Goal: Task Accomplishment & Management: Complete application form

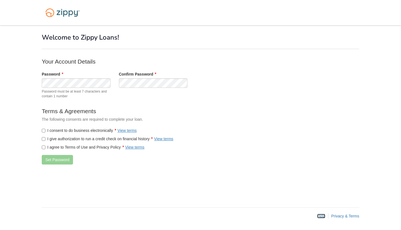
click at [321, 216] on link "Help" at bounding box center [321, 216] width 8 height 4
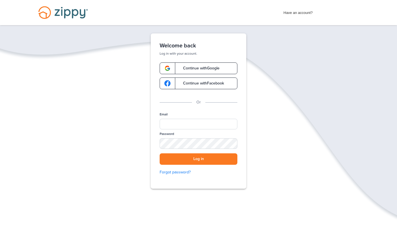
click at [294, 13] on span "Have an account?" at bounding box center [297, 11] width 29 height 9
click at [198, 68] on span "Continue with Google" at bounding box center [198, 68] width 42 height 4
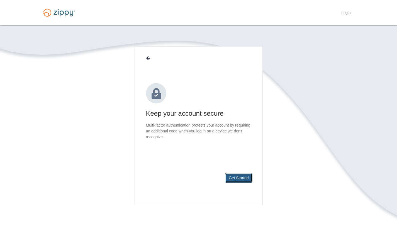
click at [234, 178] on button "Get Started" at bounding box center [238, 177] width 27 height 9
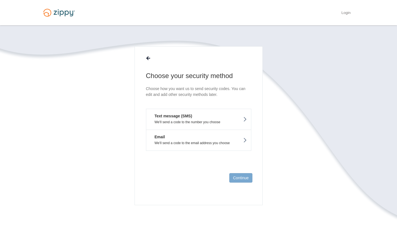
click at [225, 120] on p "We'll send a code to the number you choose" at bounding box center [198, 122] width 96 height 4
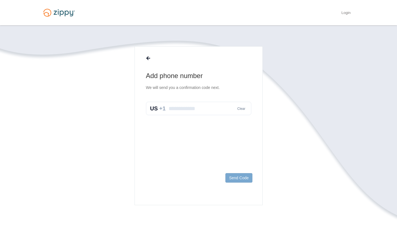
click at [214, 109] on input "text" at bounding box center [198, 108] width 105 height 13
type input "**********"
click at [240, 176] on button "Send Code" at bounding box center [238, 177] width 27 height 9
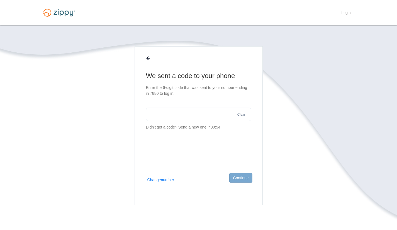
click at [188, 113] on input "text" at bounding box center [198, 113] width 105 height 13
type input "******"
click at [238, 178] on button "Continue" at bounding box center [240, 177] width 23 height 9
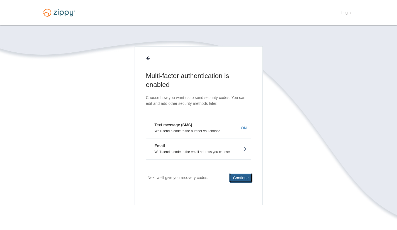
click at [241, 176] on button "Continue" at bounding box center [240, 177] width 23 height 9
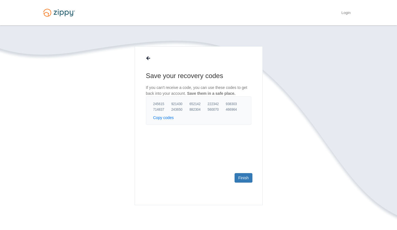
click at [168, 119] on button "Copy codes" at bounding box center [163, 118] width 21 height 6
click at [242, 176] on link "Finish" at bounding box center [243, 177] width 18 height 9
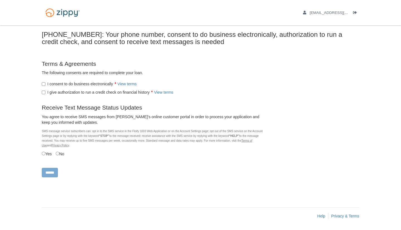
click at [41, 152] on div "You agree to receive SMS messages from [PERSON_NAME]'s online customer portal i…" at bounding box center [153, 136] width 231 height 44
click at [53, 172] on input "******" at bounding box center [50, 172] width 16 height 9
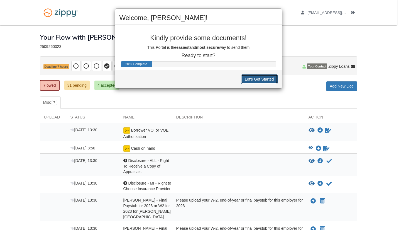
click at [257, 80] on button "Let's Get Started" at bounding box center [259, 78] width 36 height 9
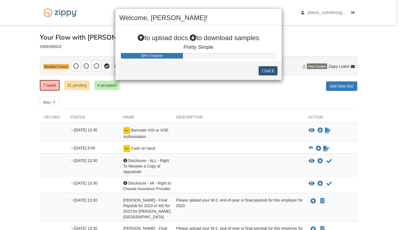
click at [270, 71] on button "I Get It" at bounding box center [267, 70] width 19 height 9
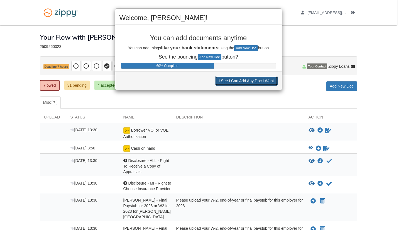
click at [244, 79] on button "I See I Can Add Any Doc I Want" at bounding box center [246, 80] width 62 height 9
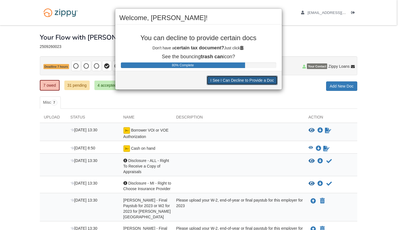
click at [244, 79] on button "I See I Can Decline to Provide a Doc" at bounding box center [242, 79] width 71 height 9
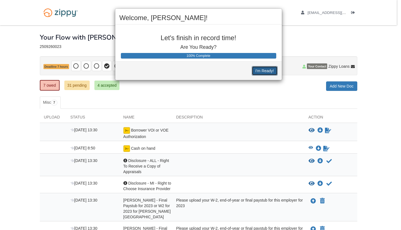
click at [266, 71] on button "I'm Ready!" at bounding box center [265, 70] width 26 height 9
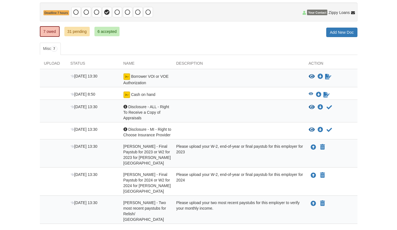
scroll to position [54, 0]
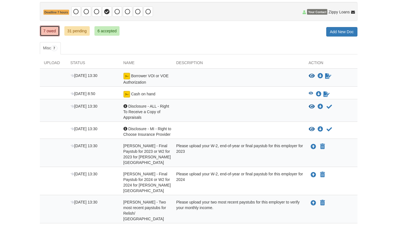
click at [51, 31] on link "7 owed" at bounding box center [50, 31] width 20 height 11
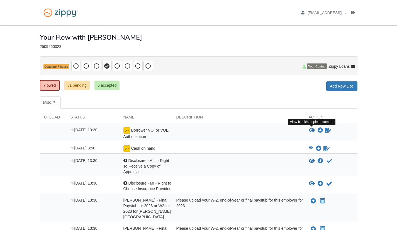
click at [310, 129] on icon "View Borrower VOI or VOE Authorization" at bounding box center [311, 130] width 6 height 6
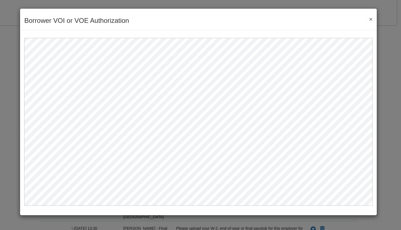
click at [369, 19] on button "×" at bounding box center [369, 19] width 6 height 6
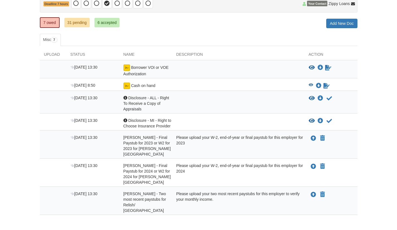
scroll to position [64, 0]
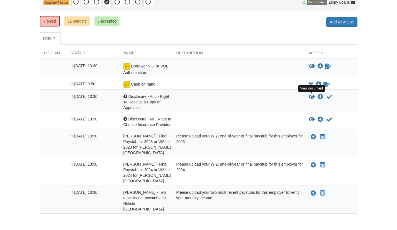
click at [311, 96] on icon "View Disclosure - ALL - Right To Receive a Copy of Appraisals" at bounding box center [311, 97] width 6 height 6
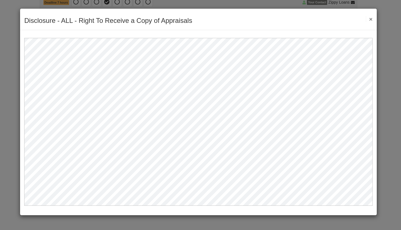
click at [370, 20] on button "×" at bounding box center [369, 19] width 6 height 6
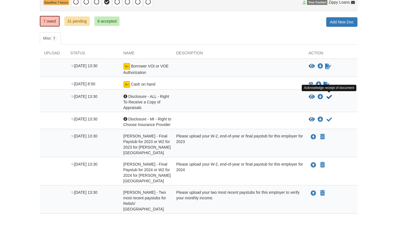
click at [327, 97] on icon "Acknowledge receipt of document" at bounding box center [329, 97] width 6 height 6
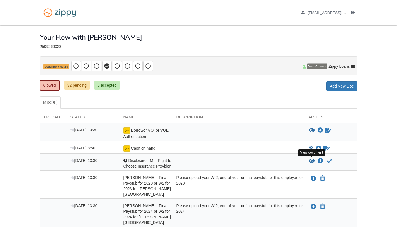
click at [312, 162] on icon "View Disclosure - MI - Right to Choose Insurance Provider" at bounding box center [311, 161] width 6 height 6
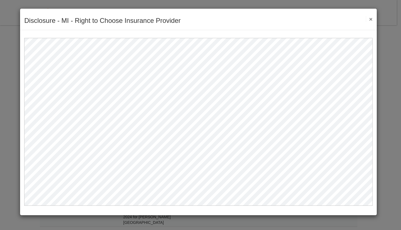
click at [369, 19] on button "×" at bounding box center [369, 19] width 6 height 6
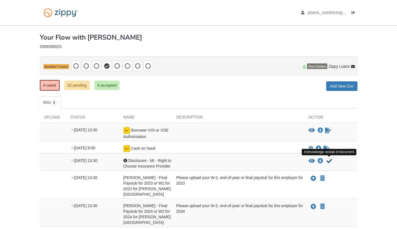
click at [329, 161] on icon "Acknowledge receipt of document" at bounding box center [329, 161] width 6 height 6
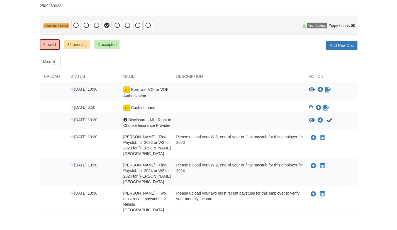
scroll to position [43, 0]
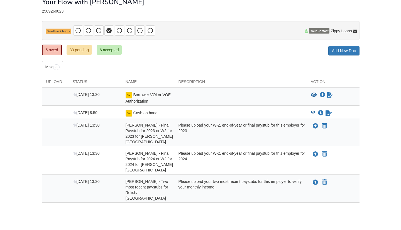
scroll to position [36, 0]
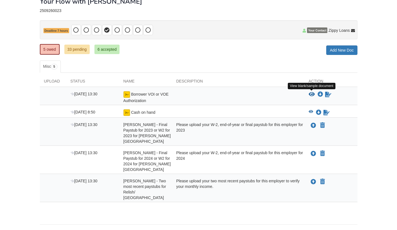
click at [313, 94] on icon "View Borrower VOI or VOE Authorization" at bounding box center [311, 95] width 6 height 6
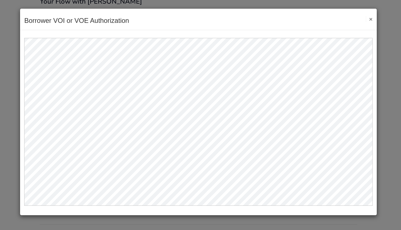
click at [370, 20] on button "×" at bounding box center [369, 19] width 6 height 6
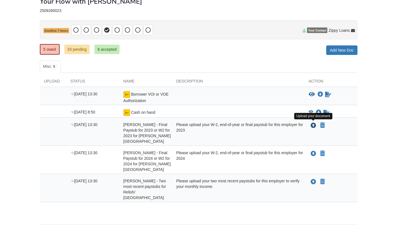
click at [313, 124] on icon "Upload Hailey Khon - Final Paystub for 2023 or W2 for 2023 for Barton Hills Cou…" at bounding box center [313, 126] width 6 height 6
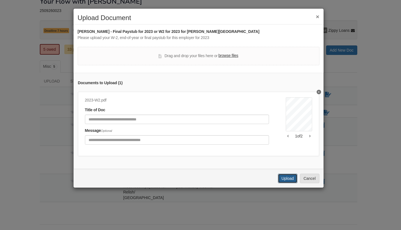
click at [283, 181] on button "Upload" at bounding box center [287, 177] width 19 height 9
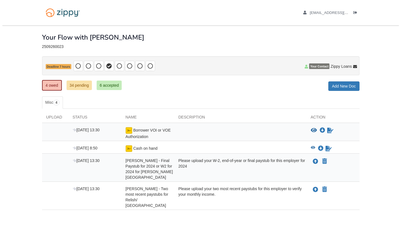
scroll to position [13, 0]
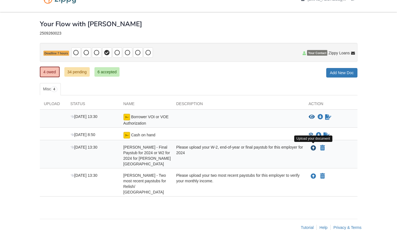
click at [312, 148] on icon "Upload Hailey Khon - Final Paystub for 2024 or W2 for 2024 for Barton Hills Cou…" at bounding box center [313, 148] width 6 height 6
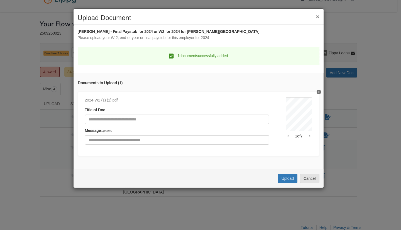
click at [307, 135] on button "button" at bounding box center [309, 135] width 5 height 3
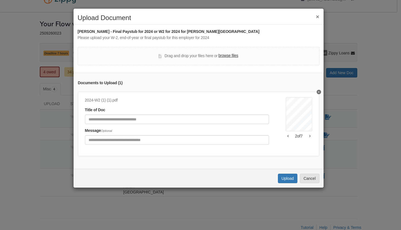
click at [307, 135] on button "button" at bounding box center [309, 135] width 5 height 3
click at [287, 183] on button "Upload" at bounding box center [287, 177] width 19 height 9
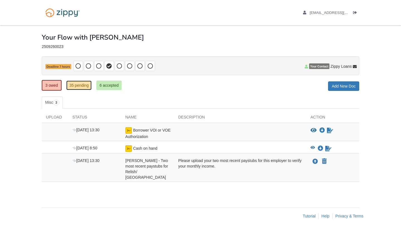
click at [79, 84] on link "35 pending" at bounding box center [78, 84] width 25 height 9
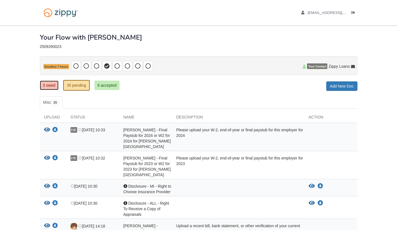
click at [48, 84] on link "3 owed" at bounding box center [49, 84] width 19 height 9
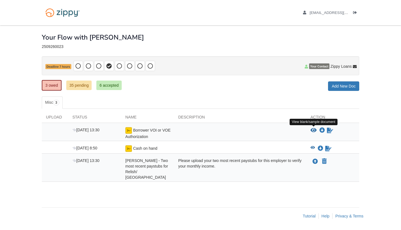
click at [313, 131] on icon "View Borrower VOI or VOE Authorization" at bounding box center [313, 130] width 6 height 6
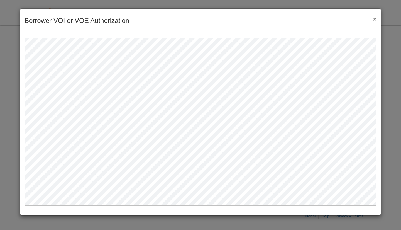
click at [375, 19] on button "×" at bounding box center [373, 19] width 6 height 6
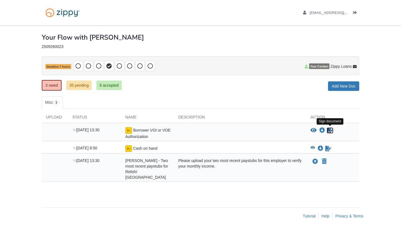
click at [330, 129] on icon "Sign Form" at bounding box center [330, 130] width 6 height 6
click at [320, 146] on icon "Download Cash on hand" at bounding box center [321, 149] width 6 height 6
click at [314, 161] on icon "Upload Hailey Khon - Two most recent paystubs for Relish/ Kensington Hotel" at bounding box center [315, 162] width 6 height 6
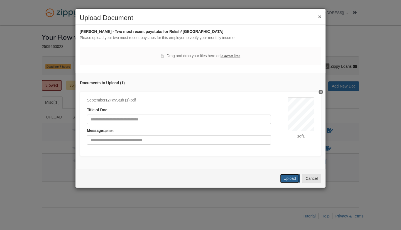
click at [285, 178] on button "Upload" at bounding box center [289, 177] width 19 height 9
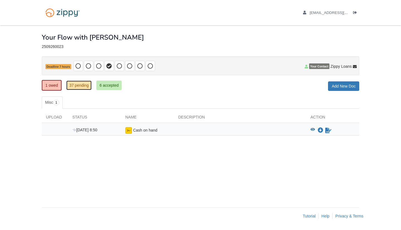
click at [84, 87] on link "37 pending" at bounding box center [78, 84] width 25 height 9
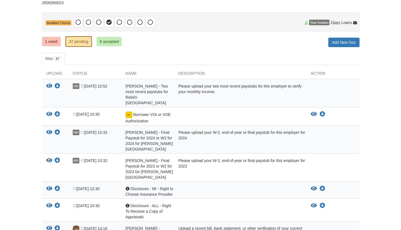
scroll to position [36, 0]
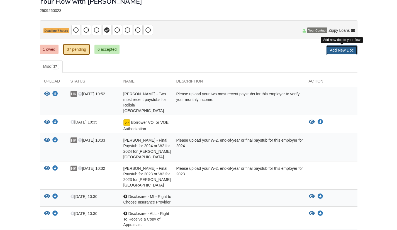
click at [350, 52] on link "Add New Doc" at bounding box center [341, 49] width 31 height 9
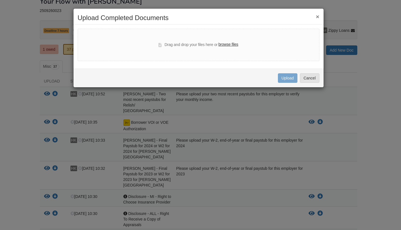
click at [321, 76] on div "Uploading... Upload Cancel" at bounding box center [198, 77] width 250 height 19
click at [317, 76] on button "Cancel" at bounding box center [309, 77] width 19 height 9
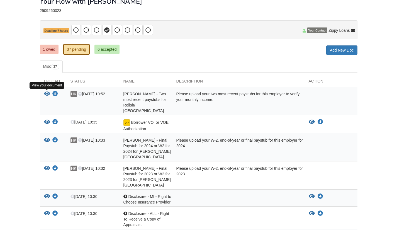
click at [45, 93] on icon "View Hailey Khon - Two most recent paystubs for Relish/ Kensington Hotel" at bounding box center [47, 94] width 6 height 6
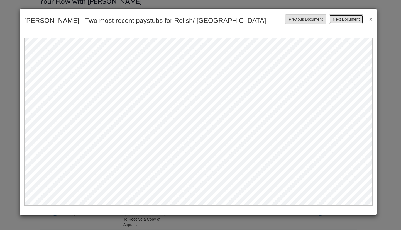
click at [351, 22] on button "Next Document" at bounding box center [346, 18] width 34 height 9
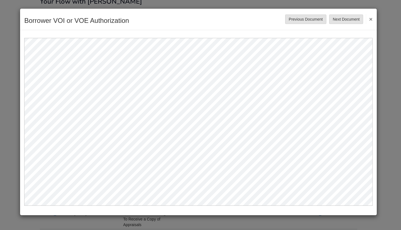
click at [370, 18] on button "×" at bounding box center [369, 19] width 6 height 10
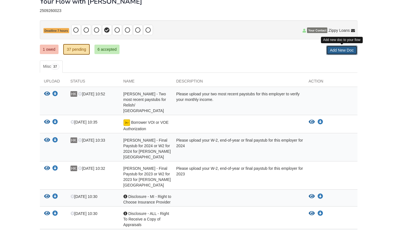
click at [335, 54] on link "Add New Doc" at bounding box center [341, 49] width 31 height 9
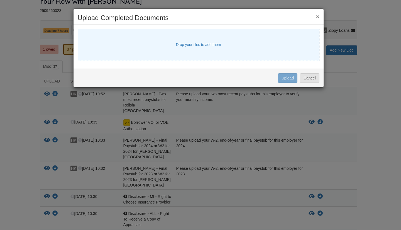
select select "****"
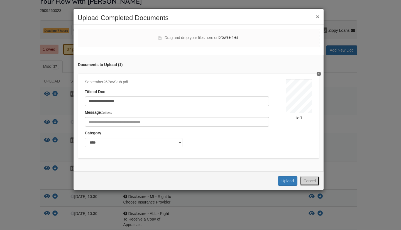
click at [307, 185] on button "Cancel" at bounding box center [309, 180] width 19 height 9
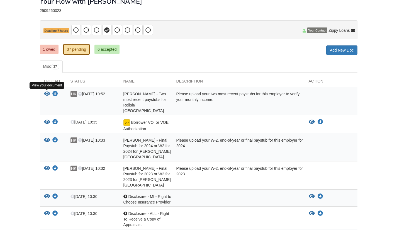
click at [46, 94] on icon "View Hailey Khon - Two most recent paystubs for Relish/ Kensington Hotel" at bounding box center [47, 94] width 6 height 6
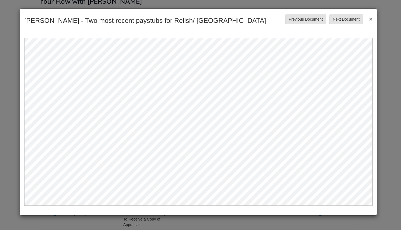
click at [371, 17] on button "×" at bounding box center [369, 19] width 6 height 10
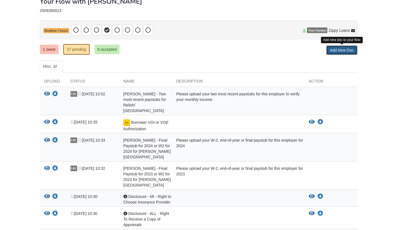
click at [348, 51] on link "Add New Doc" at bounding box center [341, 49] width 31 height 9
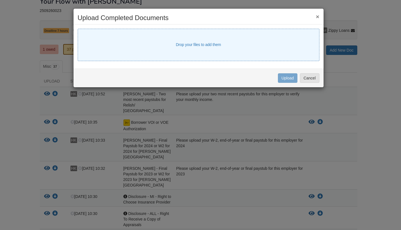
select select "****"
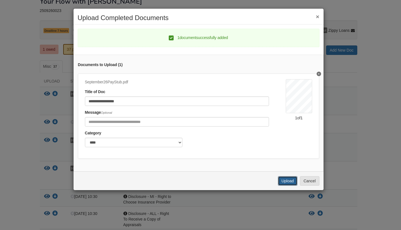
click at [285, 185] on button "Upload" at bounding box center [287, 180] width 19 height 9
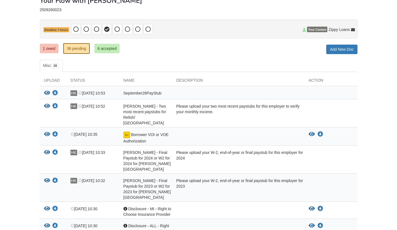
scroll to position [37, 0]
click at [50, 48] on link "1 owed" at bounding box center [49, 48] width 19 height 9
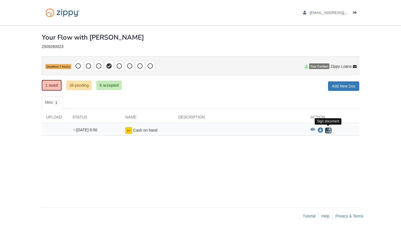
click at [327, 129] on icon "Sign Form" at bounding box center [328, 130] width 6 height 6
click at [78, 88] on link "38 pending" at bounding box center [78, 84] width 25 height 9
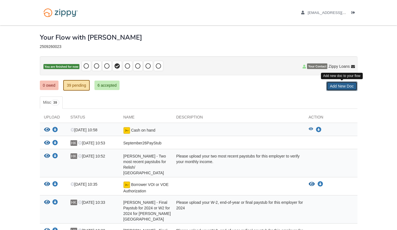
click at [340, 90] on link "Add New Doc" at bounding box center [341, 85] width 31 height 9
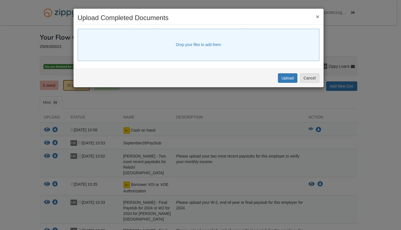
select select "****"
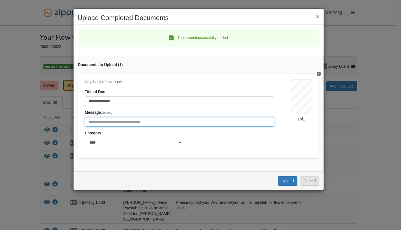
click at [147, 118] on input "Include any comments on this document" at bounding box center [179, 121] width 189 height 9
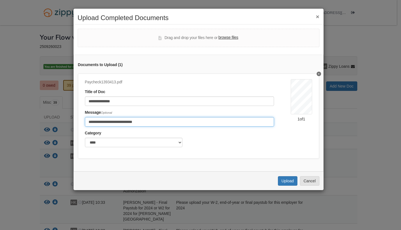
type input "**********"
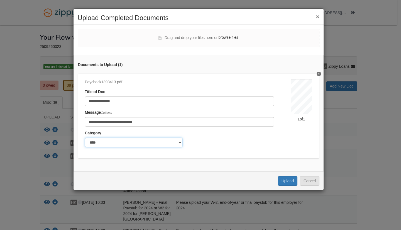
click at [141, 141] on select "******* ****" at bounding box center [133, 142] width 97 height 9
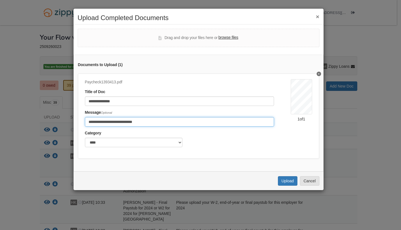
click at [164, 123] on input "**********" at bounding box center [179, 121] width 189 height 9
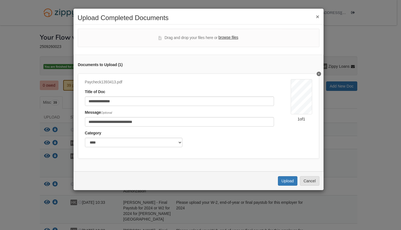
click at [188, 140] on div "Category ******* ****" at bounding box center [179, 138] width 189 height 17
click at [285, 182] on button "Upload" at bounding box center [287, 180] width 19 height 9
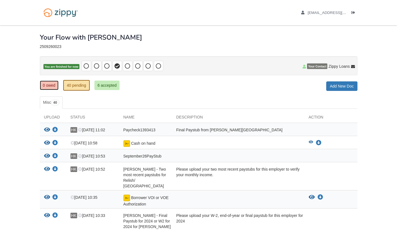
click at [45, 84] on link "0 owed" at bounding box center [49, 84] width 19 height 9
